Goal: Task Accomplishment & Management: Manage account settings

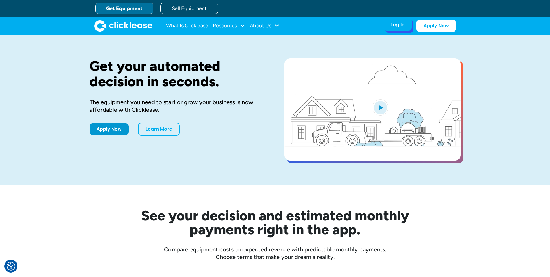
click at [402, 24] on div "Log In" at bounding box center [398, 25] width 14 height 6
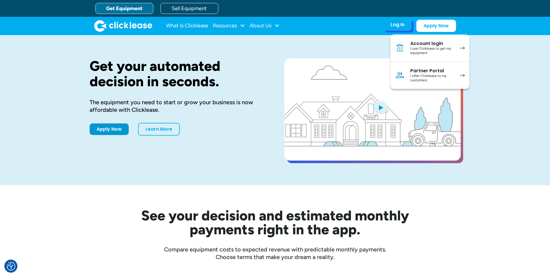
click at [415, 45] on div "Account login" at bounding box center [432, 44] width 44 height 6
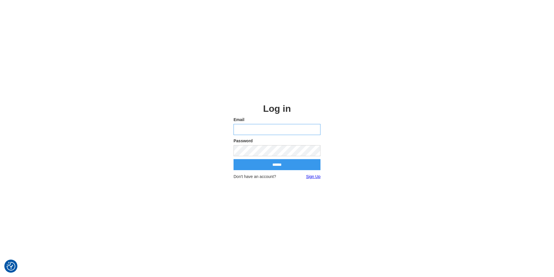
click at [253, 125] on input "email" at bounding box center [277, 129] width 87 height 11
type input "**********"
click at [255, 163] on input "******" at bounding box center [277, 164] width 87 height 11
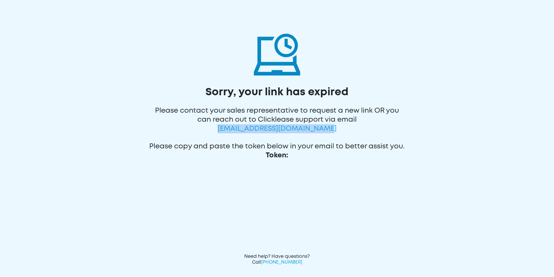
drag, startPoint x: 222, startPoint y: 131, endPoint x: 335, endPoint y: 129, distance: 113.7
click at [335, 129] on div "Please contact your sales representative to request a new link OR you can reach…" at bounding box center [277, 117] width 257 height 36
copy span "CustomerCare@ClickLease.com"
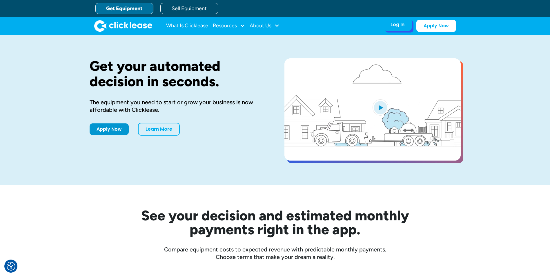
click at [405, 26] on div "Log In Account login I use Clicklease to get my equipment Partner Portal I offe…" at bounding box center [397, 25] width 28 height 12
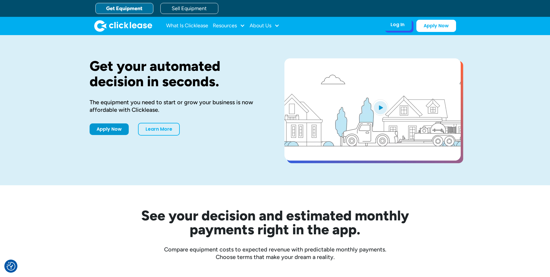
click at [400, 24] on div "Log In" at bounding box center [398, 25] width 14 height 6
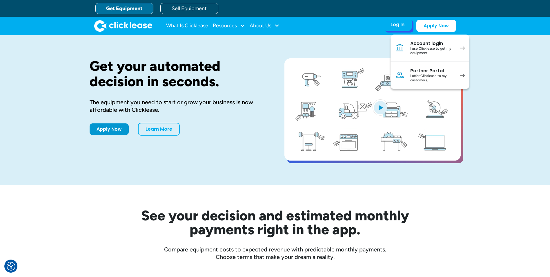
click at [427, 76] on div "I offer Clicklease to my customers." at bounding box center [432, 78] width 44 height 9
